Goal: Information Seeking & Learning: Learn about a topic

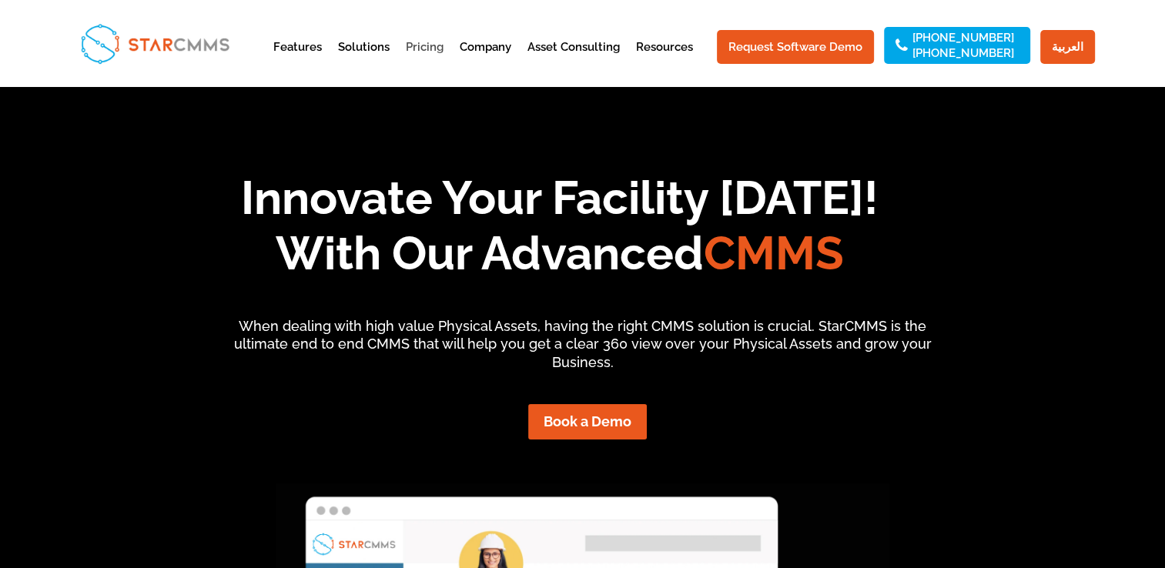
click at [437, 48] on link "Pricing" at bounding box center [425, 61] width 38 height 38
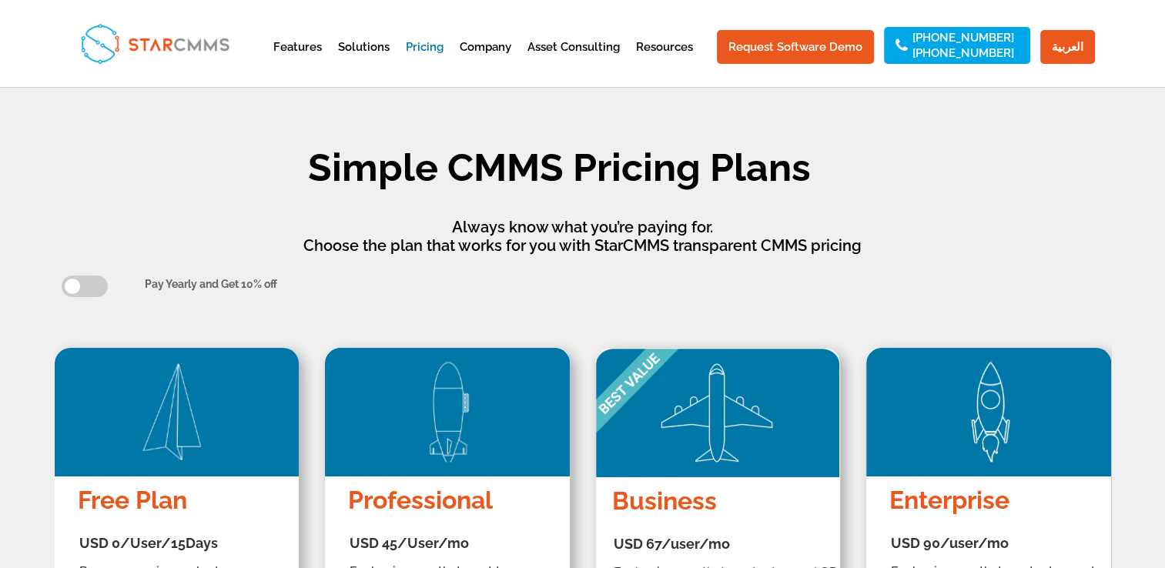
click at [194, 49] on img at bounding box center [155, 43] width 162 height 53
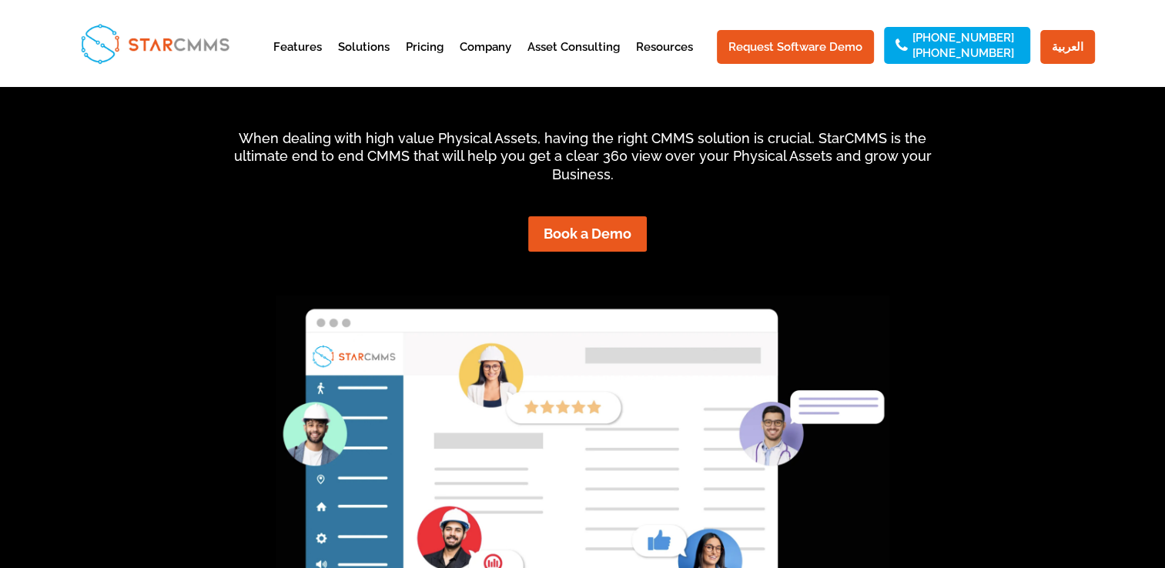
scroll to position [231, 0]
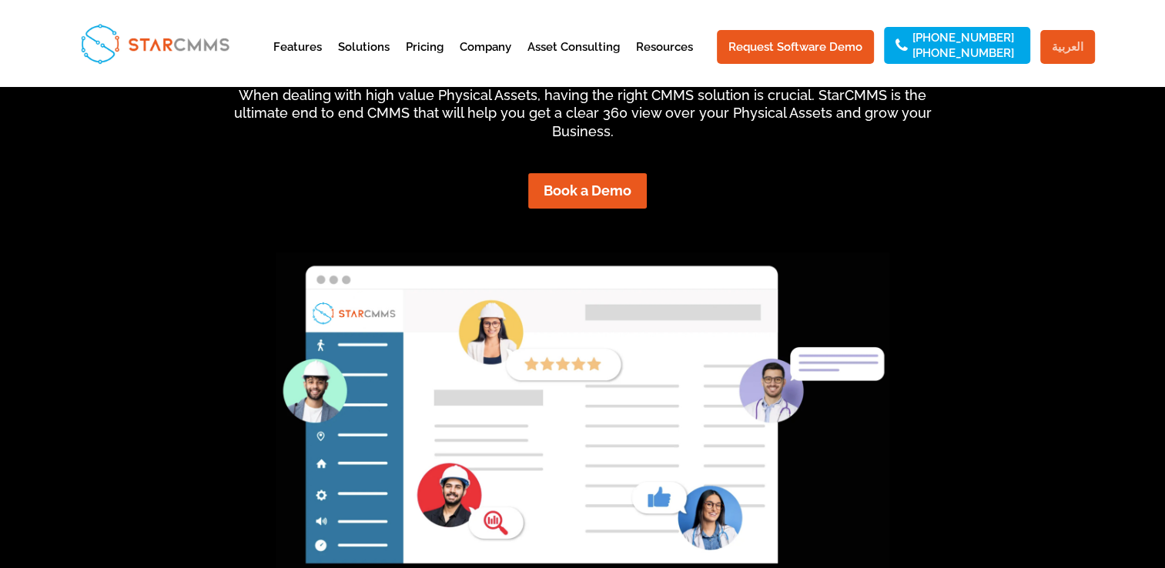
click at [1078, 46] on link "العربية" at bounding box center [1068, 47] width 55 height 34
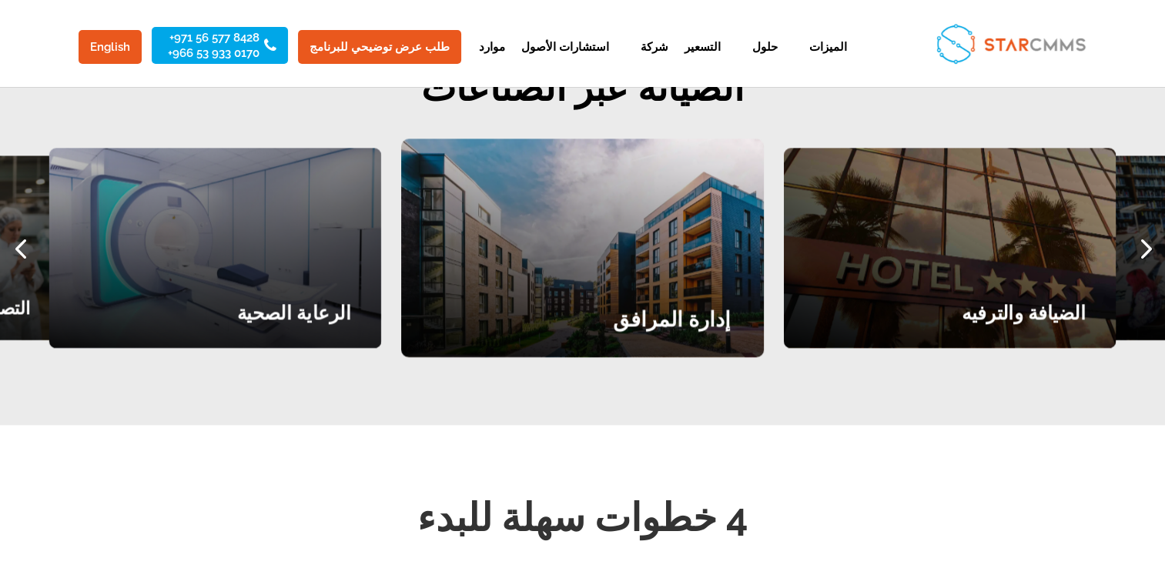
scroll to position [2003, 0]
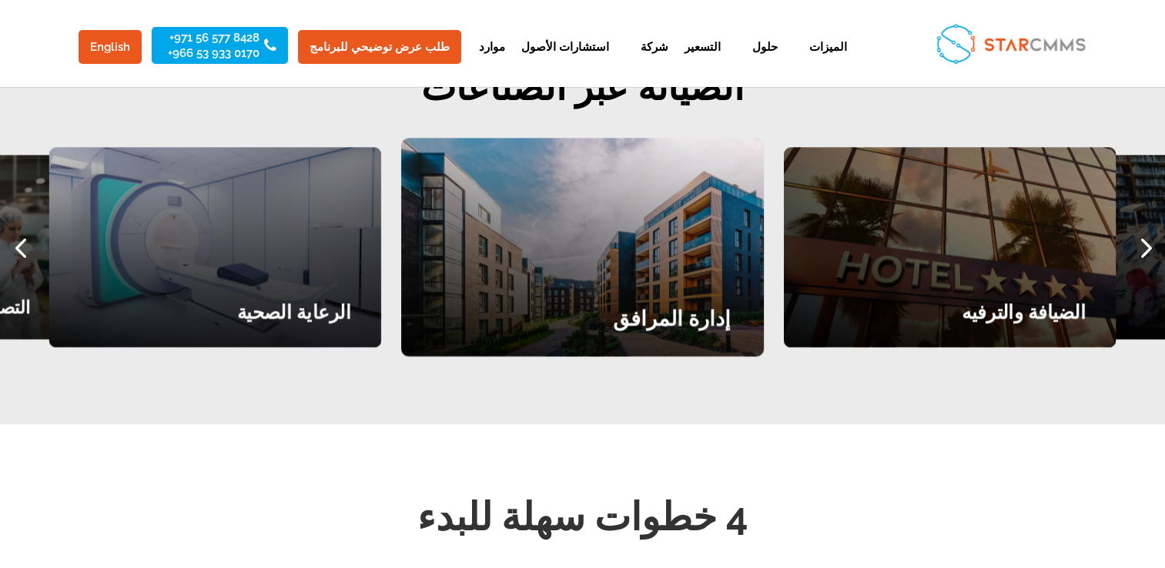
click at [624, 245] on div "إدارة المرافق" at bounding box center [582, 247] width 363 height 218
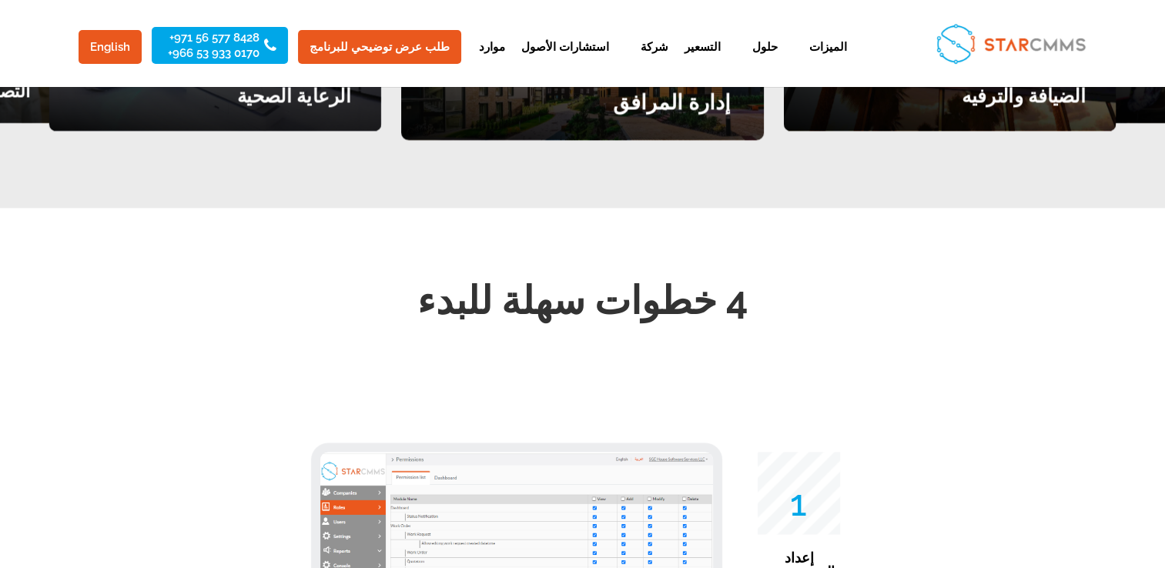
scroll to position [2234, 0]
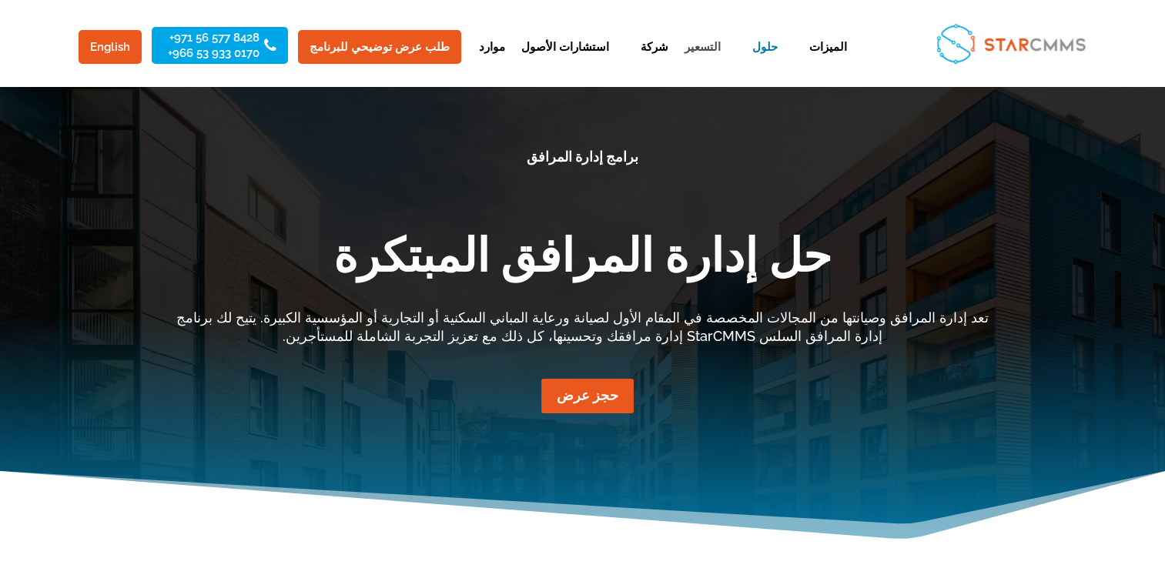
click at [685, 44] on link "التسعير" at bounding box center [703, 61] width 36 height 38
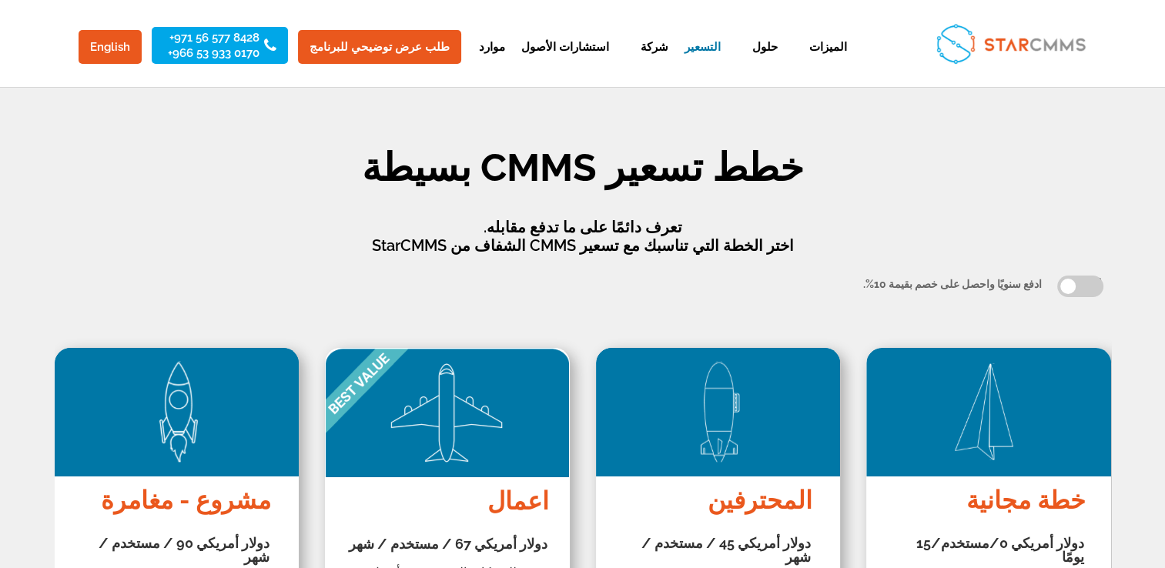
click at [729, 220] on p "تعرف دائمًا على ما تدفع مقابله. اختر الخطة التي تناسبك مع تسعير CMMS الشفاف من …" at bounding box center [583, 236] width 832 height 37
